Goal: Transaction & Acquisition: Purchase product/service

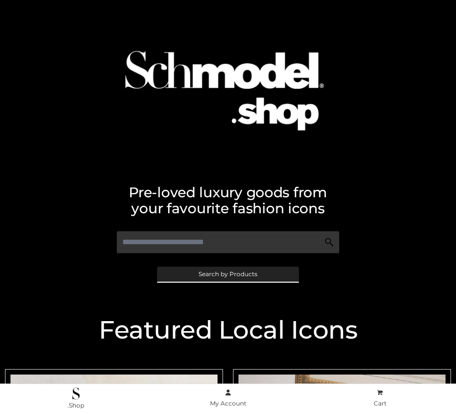
click at [227, 273] on span "Search by Products" at bounding box center [228, 274] width 59 height 6
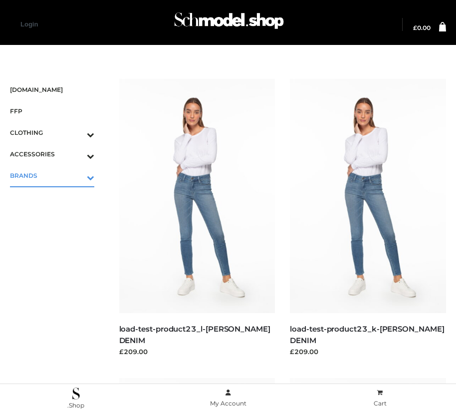
click at [76, 175] on icon "Toggle Submenu" at bounding box center [39, 177] width 112 height 11
click at [57, 197] on span "OPP SWIMWEAR" at bounding box center [57, 196] width 74 height 11
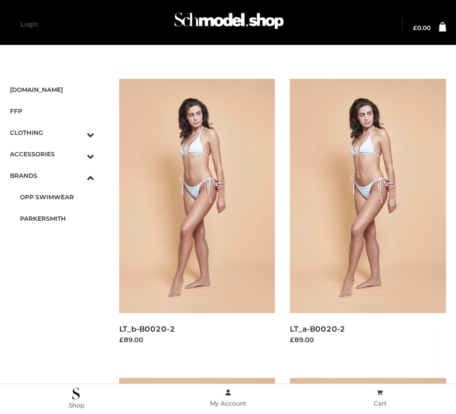
scroll to position [1140, 0]
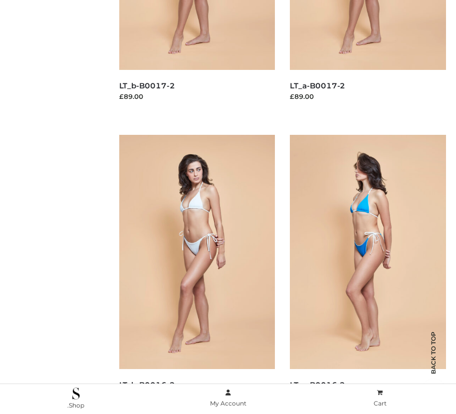
click at [368, 274] on img at bounding box center [368, 252] width 156 height 234
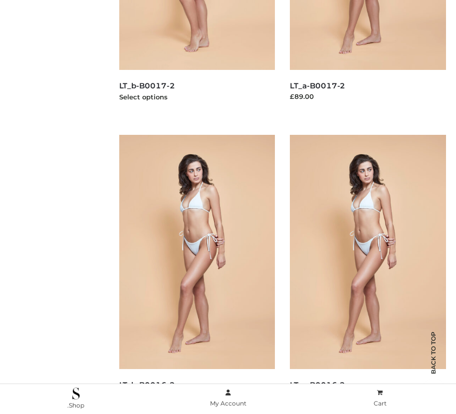
scroll to position [841, 0]
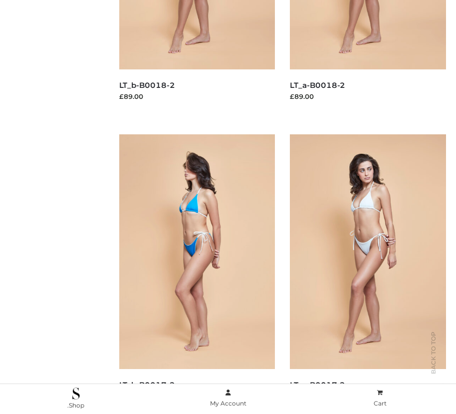
click at [197, 273] on img at bounding box center [197, 251] width 156 height 234
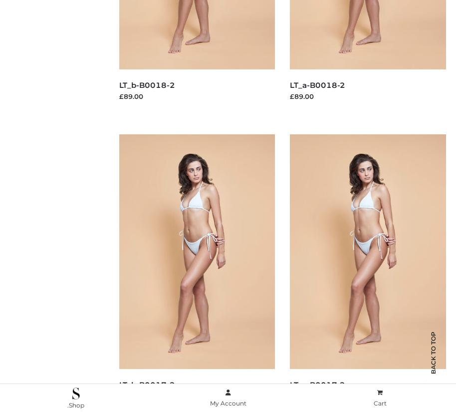
scroll to position [0, 0]
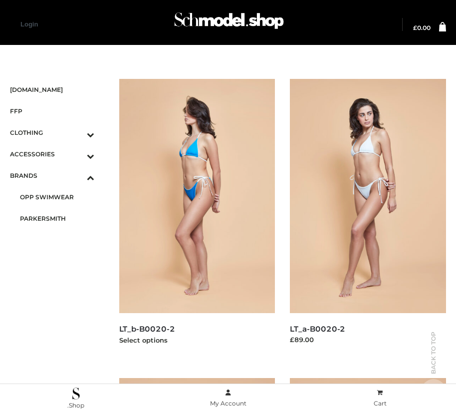
click at [197, 218] on img at bounding box center [197, 196] width 156 height 234
